Goal: Task Accomplishment & Management: Manage account settings

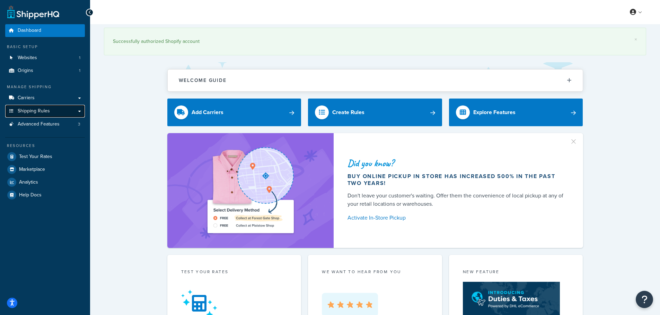
click at [54, 113] on link "Shipping Rules" at bounding box center [45, 111] width 80 height 13
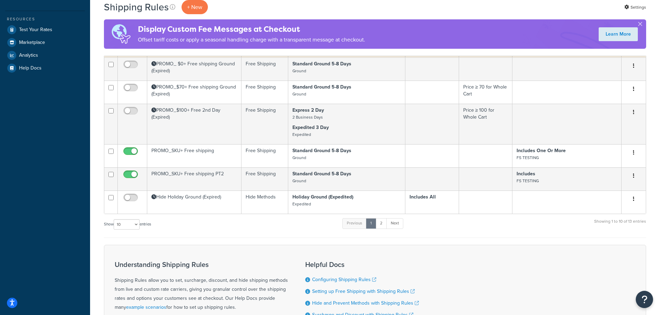
scroll to position [208, 0]
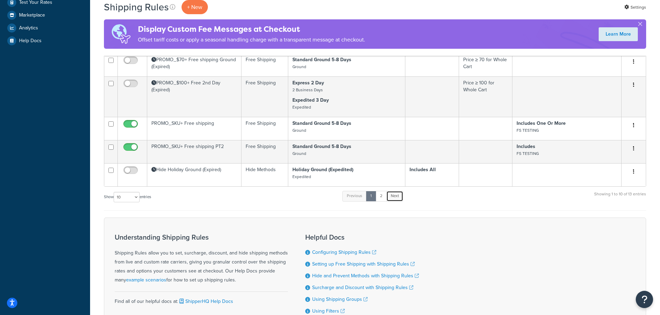
click at [393, 198] on link "Next" at bounding box center [394, 196] width 17 height 10
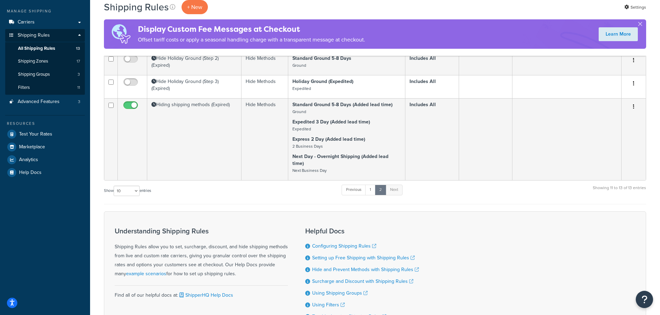
scroll to position [0, 0]
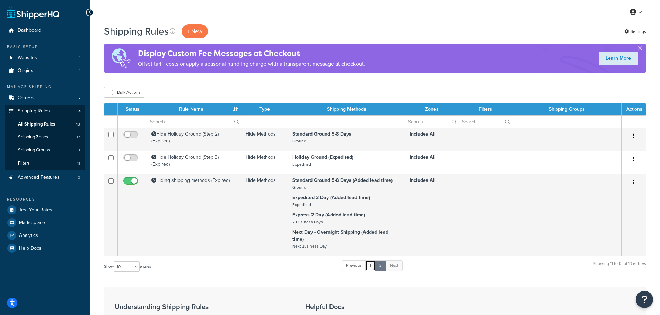
click at [374, 262] on link "1" at bounding box center [370, 266] width 10 height 10
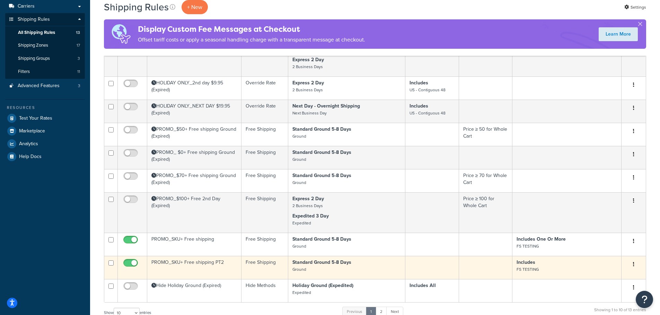
scroll to position [139, 0]
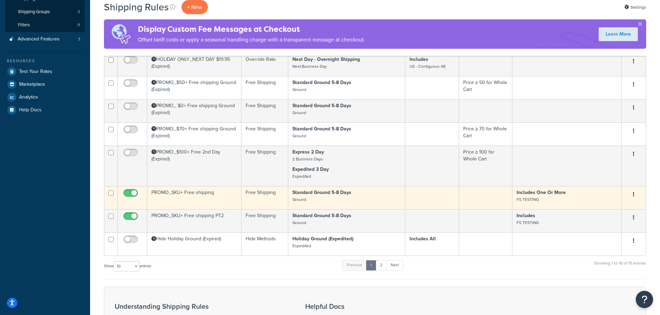
click at [197, 193] on td "PROMO_SKU+ Free shipping" at bounding box center [194, 197] width 94 height 23
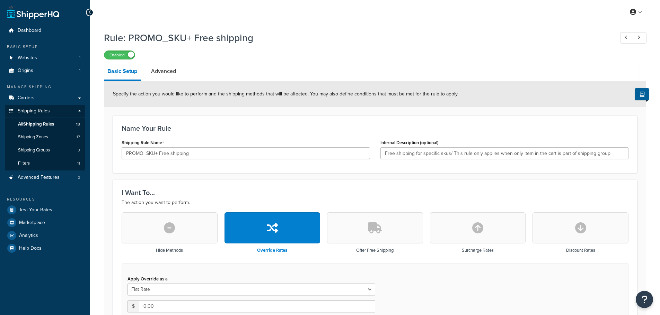
select select "BOX"
click at [88, 12] on icon at bounding box center [89, 12] width 3 height 5
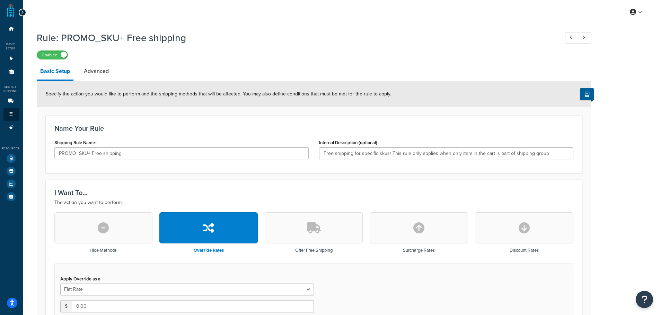
click at [20, 12] on div at bounding box center [23, 13] width 8 height 8
click at [21, 11] on icon at bounding box center [22, 12] width 3 height 5
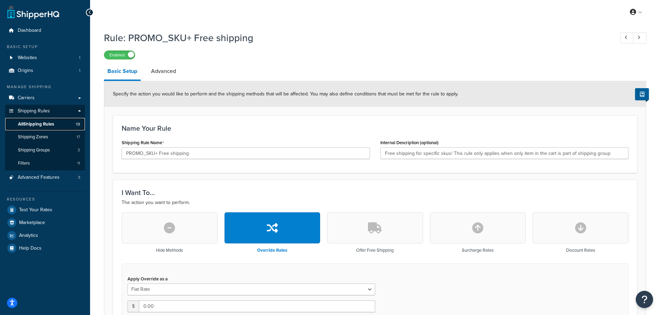
click at [52, 124] on span "All Shipping Rules" at bounding box center [36, 125] width 36 height 6
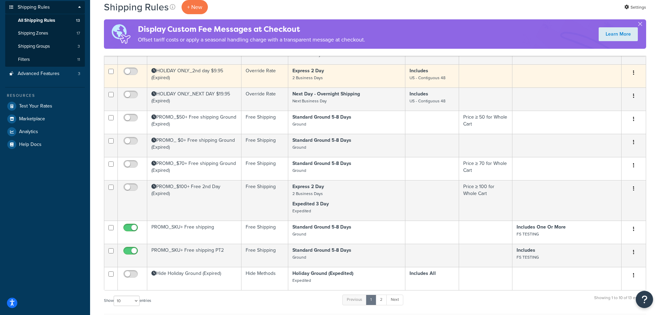
scroll to position [139, 0]
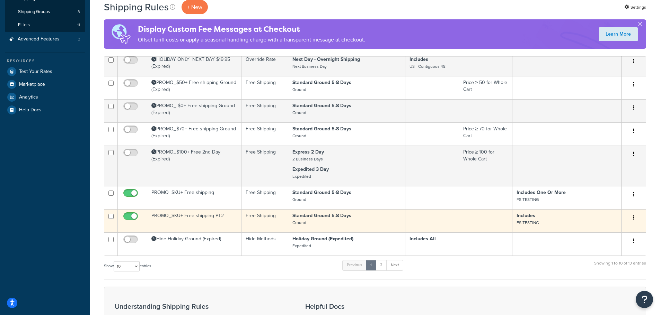
click at [176, 217] on td "PROMO_SKU+ Free shipping PT2" at bounding box center [194, 221] width 94 height 23
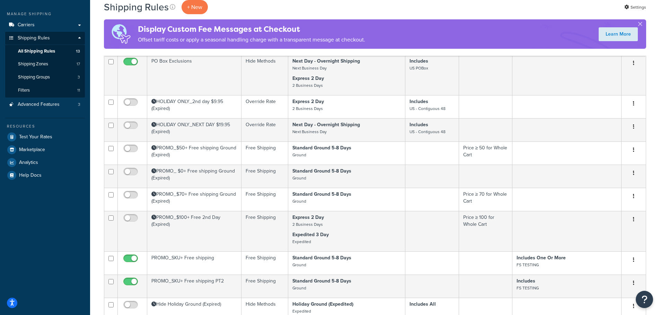
scroll to position [0, 0]
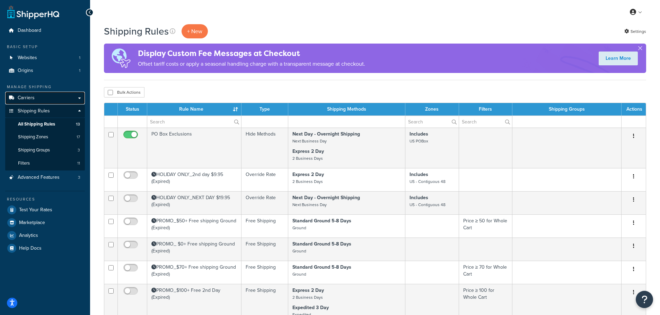
click at [48, 99] on link "Carriers" at bounding box center [45, 98] width 80 height 13
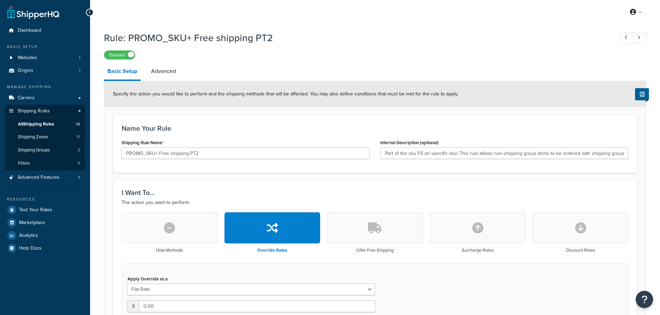
select select "SHIPPING_GROUP"
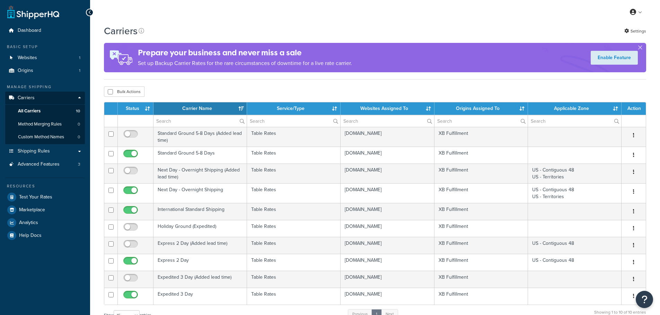
select select "15"
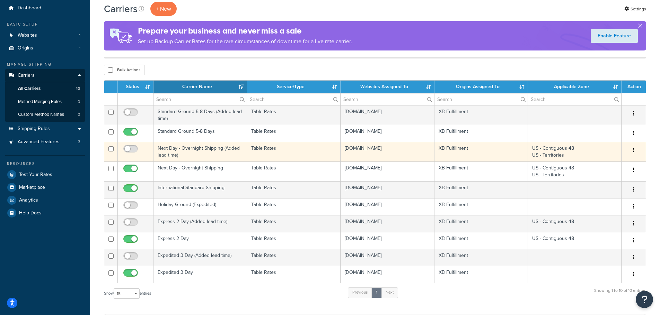
scroll to position [69, 0]
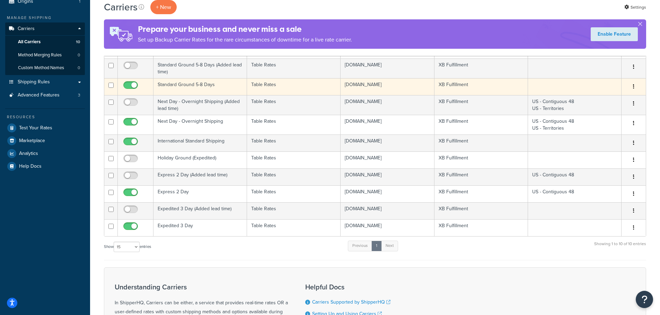
click at [210, 86] on td "Standard Ground 5-8 Days" at bounding box center [199, 86] width 93 height 17
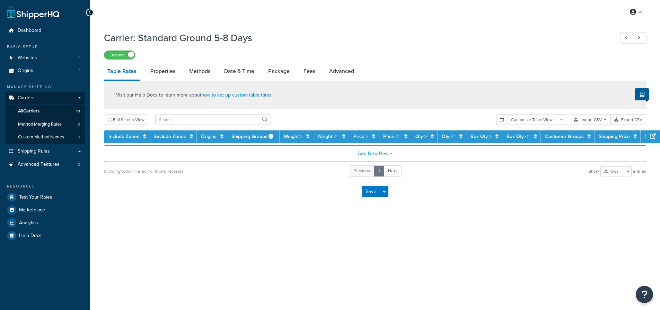
select select "25"
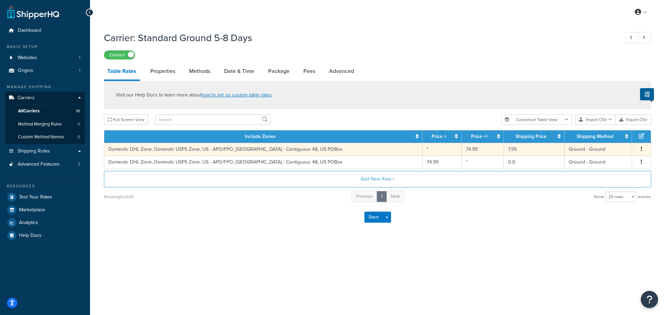
click at [522, 151] on td "7.95" at bounding box center [534, 149] width 60 height 13
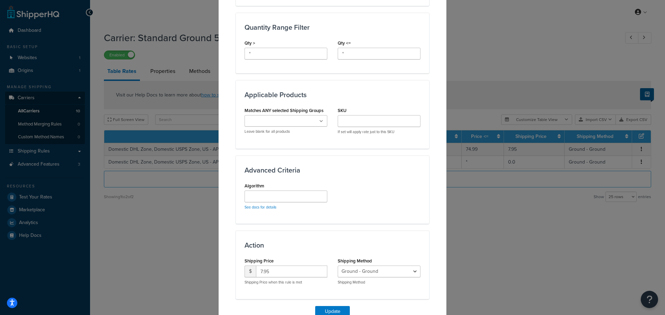
scroll to position [385, 0]
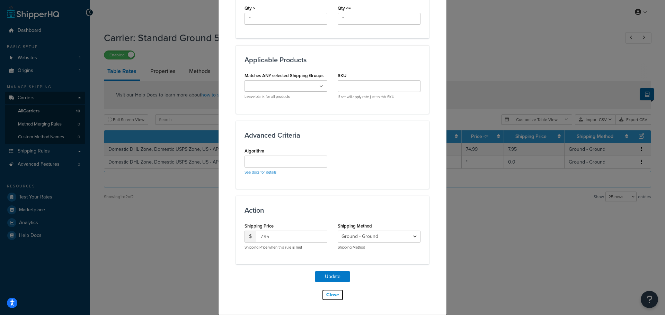
click at [335, 295] on button "Close" at bounding box center [333, 295] width 22 height 12
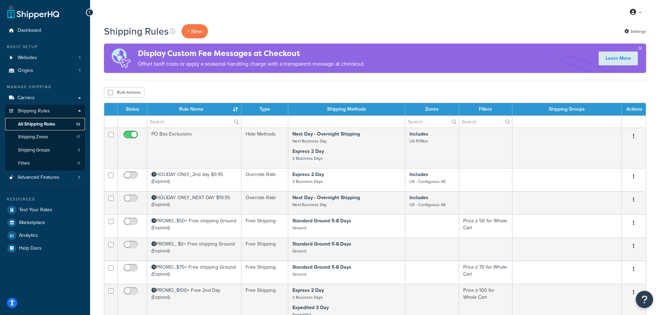
click at [49, 126] on span "All Shipping Rules" at bounding box center [36, 125] width 37 height 6
click at [55, 178] on span "Advanced Features" at bounding box center [39, 178] width 42 height 6
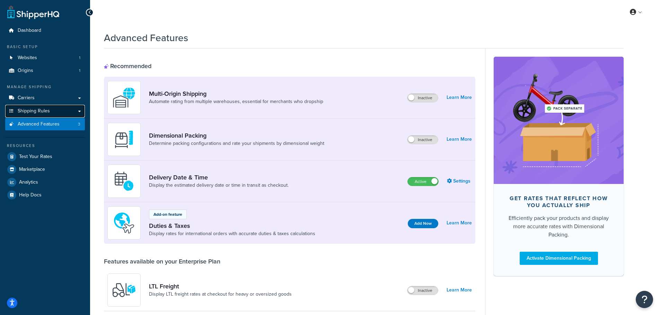
click at [41, 111] on span "Shipping Rules" at bounding box center [34, 111] width 32 height 6
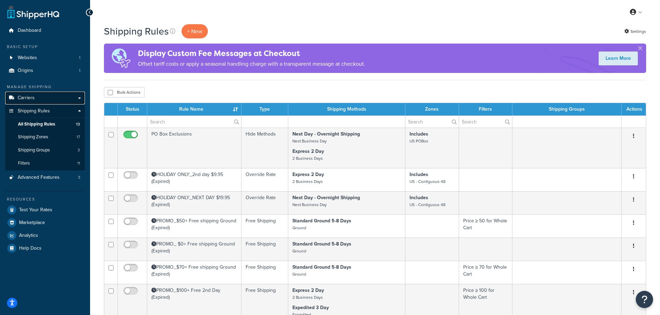
click at [40, 98] on link "Carriers" at bounding box center [45, 98] width 80 height 13
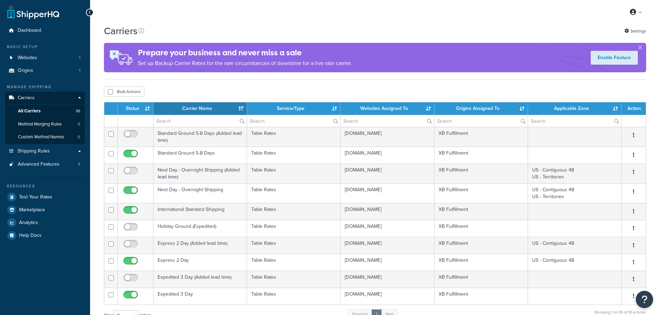
select select "15"
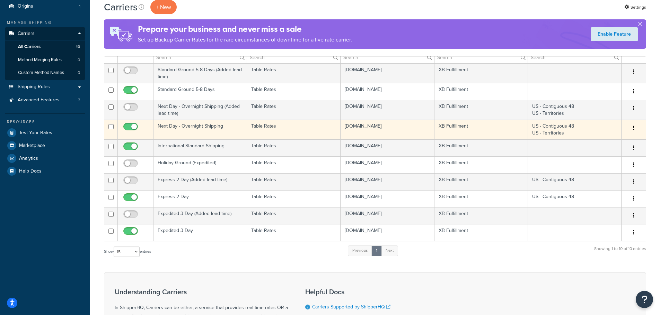
scroll to position [69, 0]
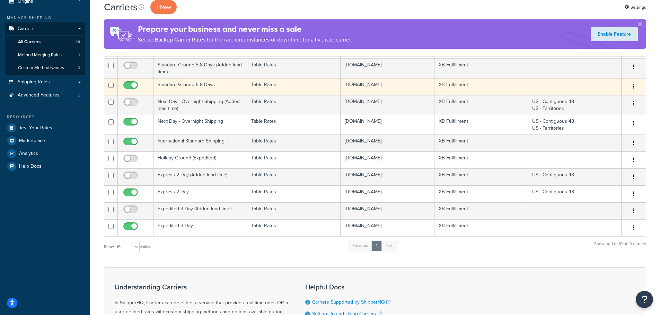
click at [211, 88] on td "Standard Ground 5-8 Days" at bounding box center [199, 86] width 93 height 17
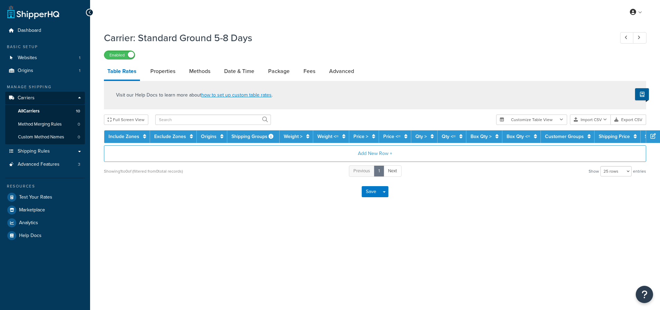
select select "25"
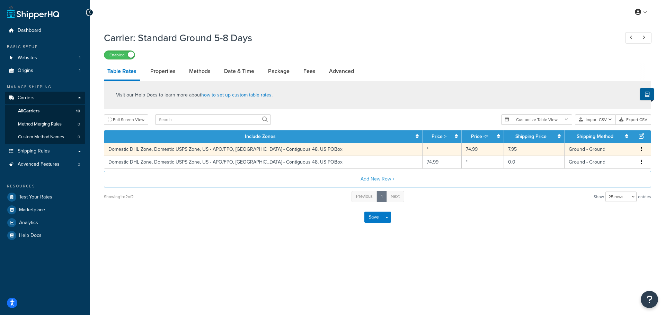
click at [505, 147] on td "7.95" at bounding box center [534, 149] width 60 height 13
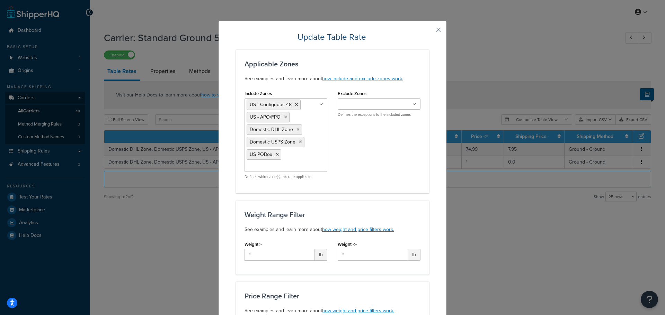
click at [429, 32] on button "button" at bounding box center [428, 33] width 2 height 2
